Goal: Information Seeking & Learning: Learn about a topic

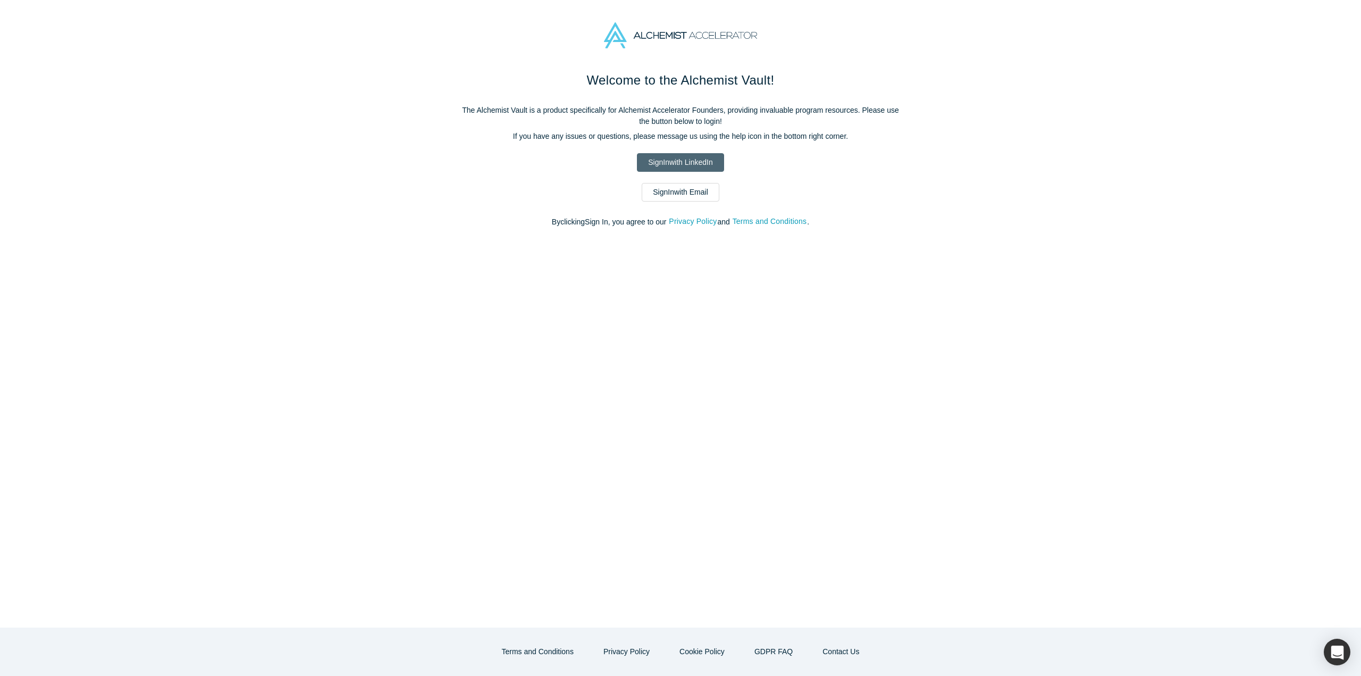
click at [675, 157] on link "Sign In with LinkedIn" at bounding box center [680, 162] width 87 height 19
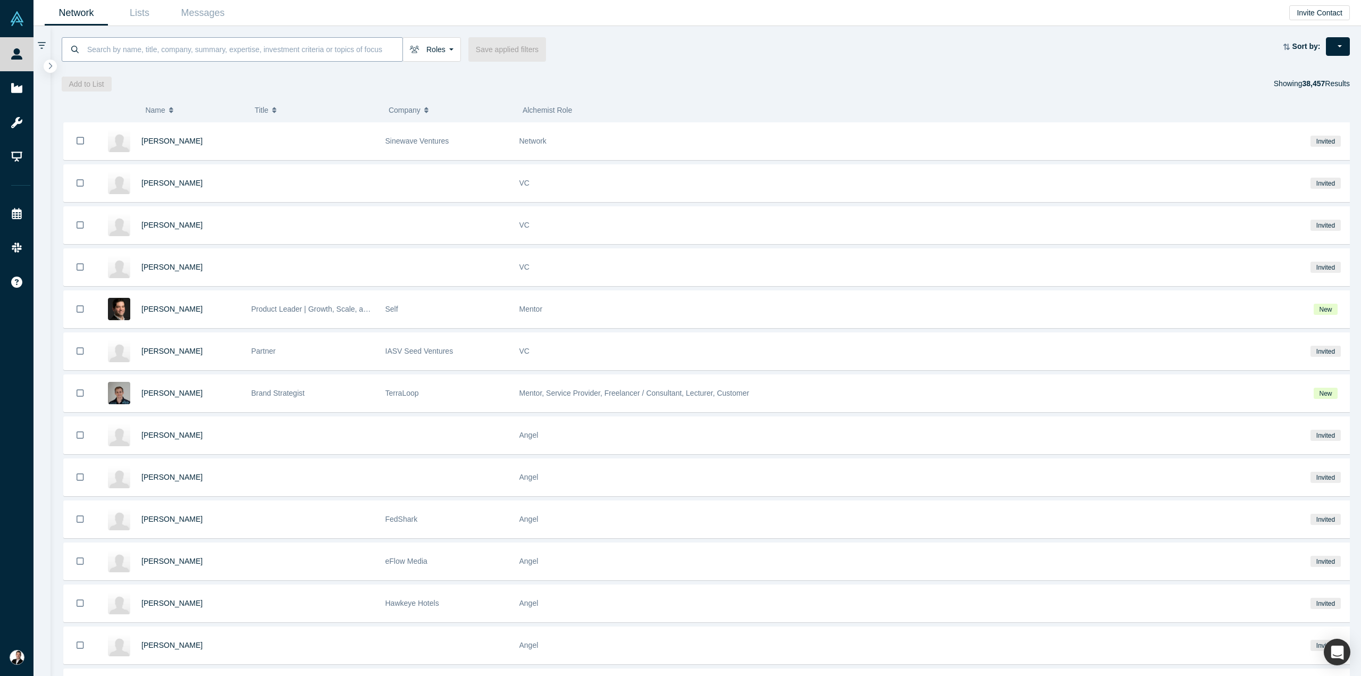
click at [237, 55] on input at bounding box center [244, 49] width 316 height 25
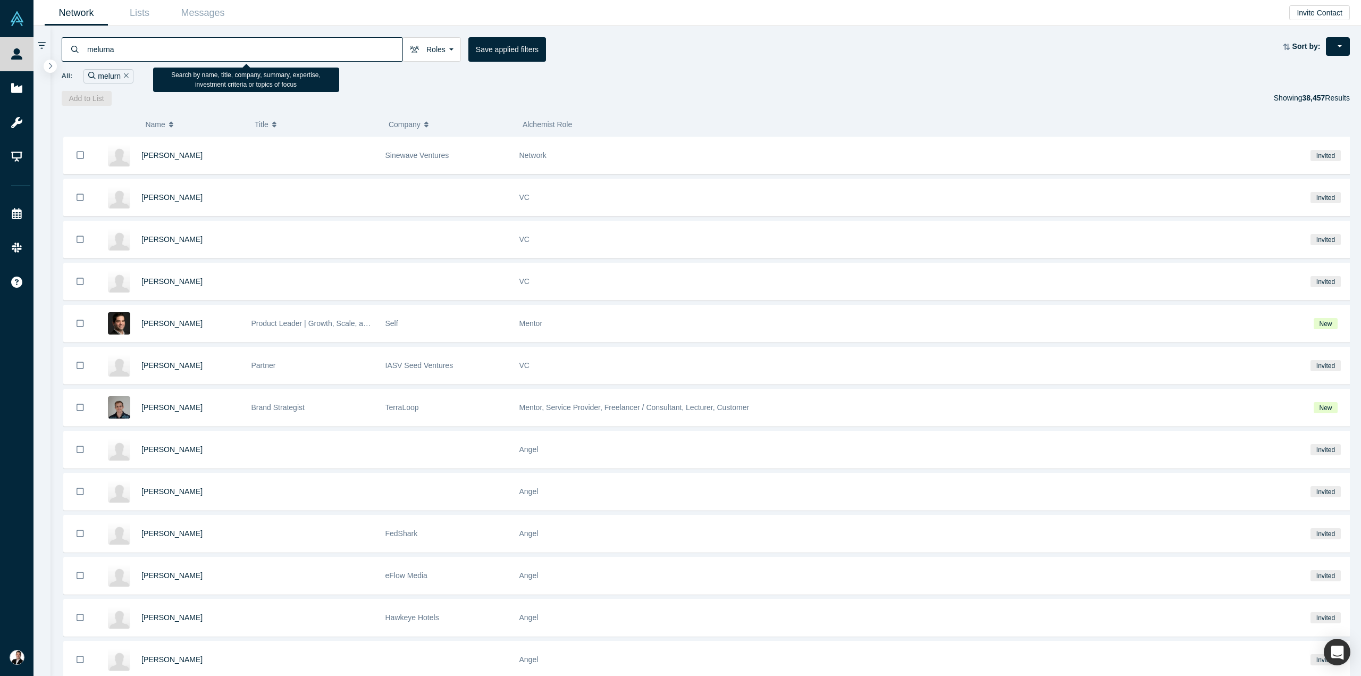
type input "melurna"
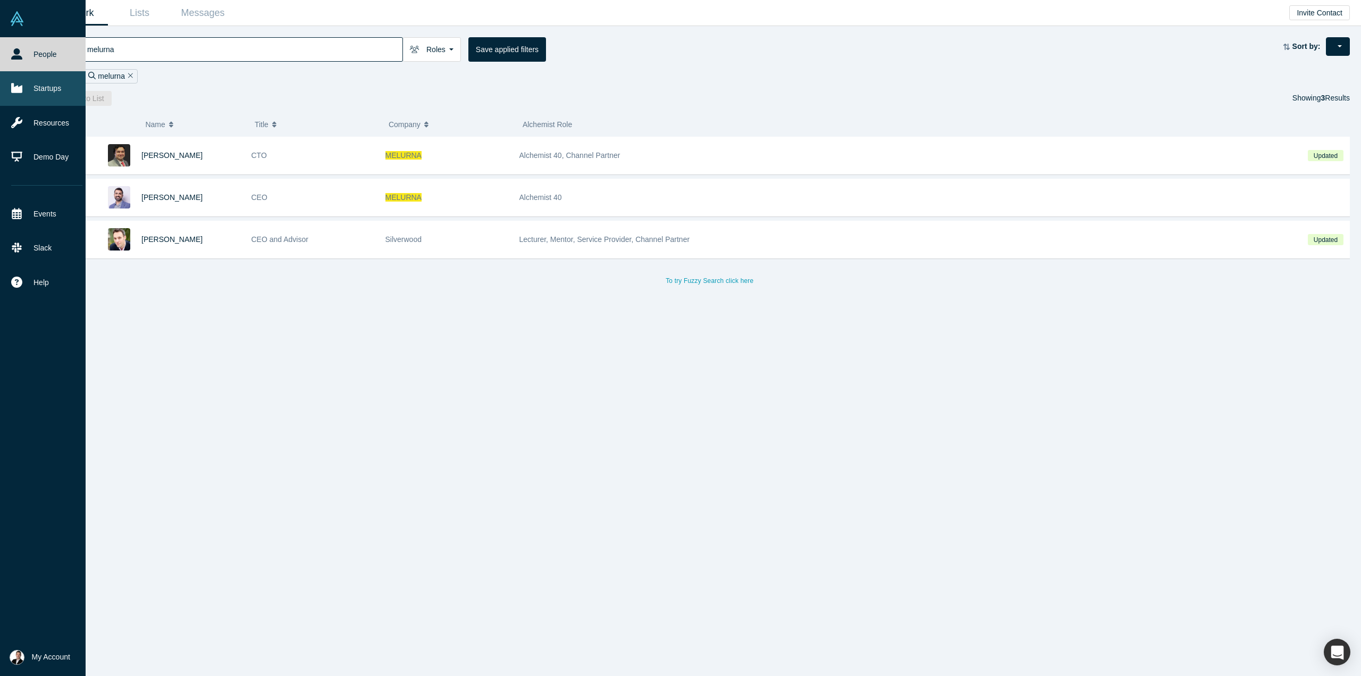
click at [33, 85] on link "Startups" at bounding box center [47, 88] width 94 height 34
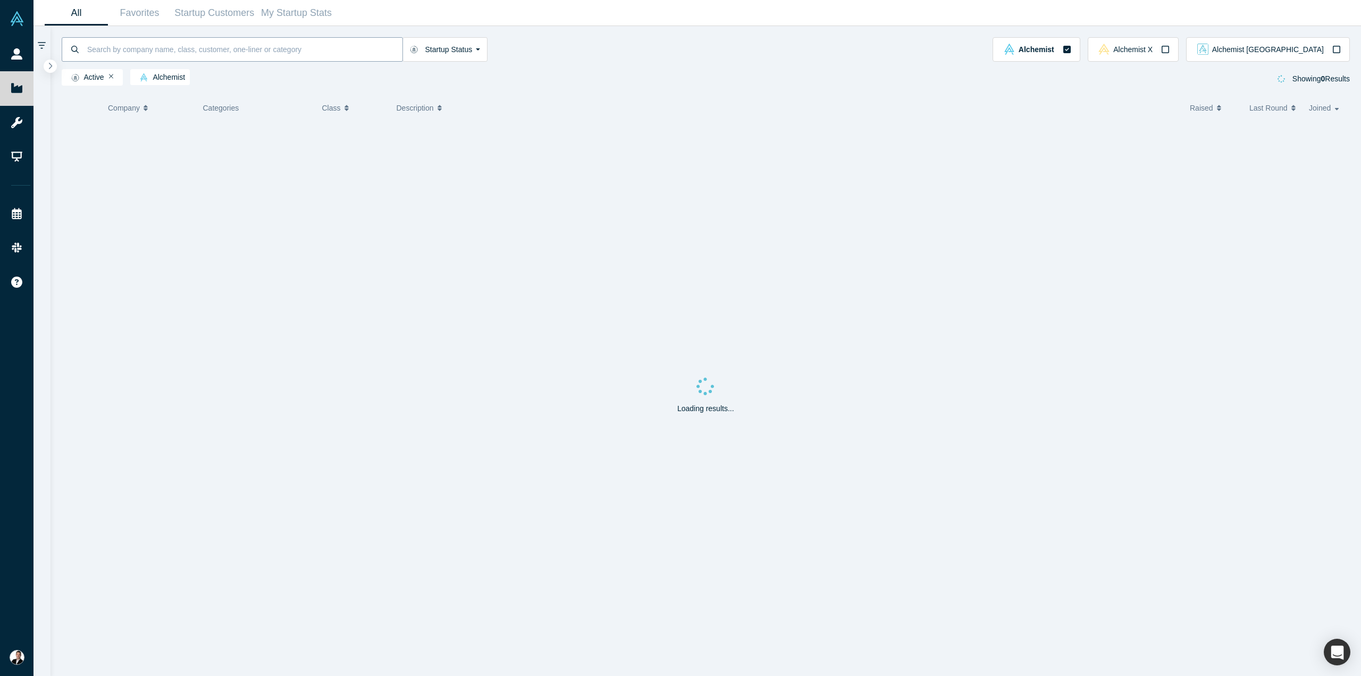
click at [182, 52] on input at bounding box center [244, 49] width 316 height 25
type input "melurna"
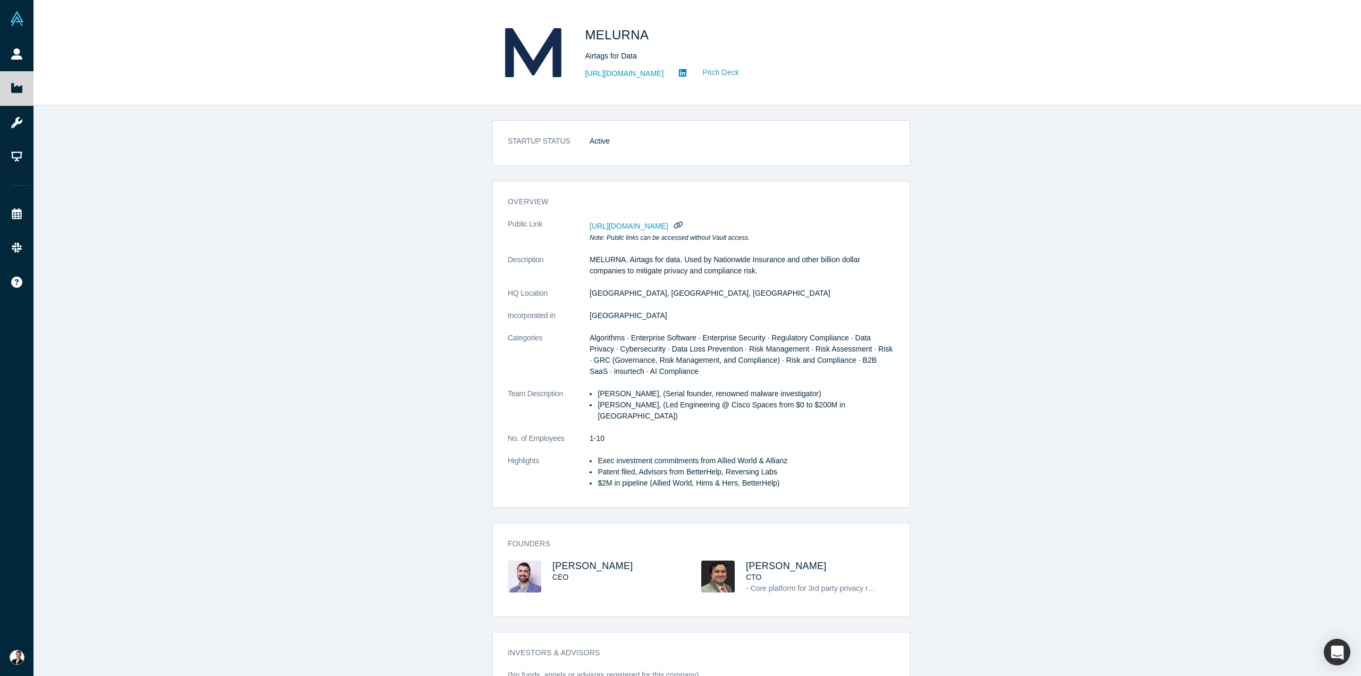
drag, startPoint x: 0, startPoint y: 0, endPoint x: 718, endPoint y: 69, distance: 720.8
click at [718, 69] on link "Pitch Deck" at bounding box center [714, 72] width 49 height 12
